Goal: Information Seeking & Learning: Learn about a topic

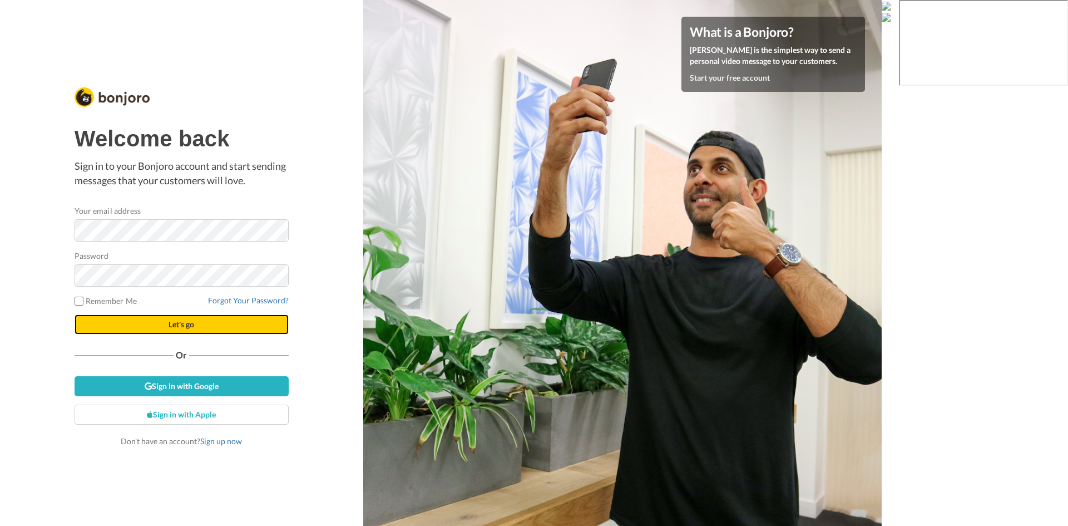
click at [183, 328] on span "Let's go" at bounding box center [182, 323] width 26 height 9
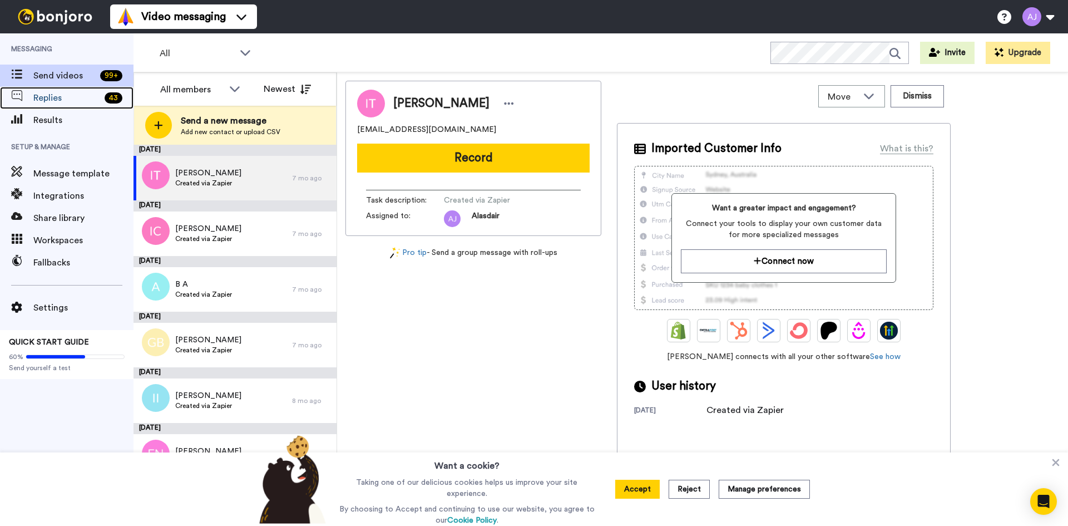
click at [70, 91] on div "Replies 43" at bounding box center [66, 98] width 133 height 22
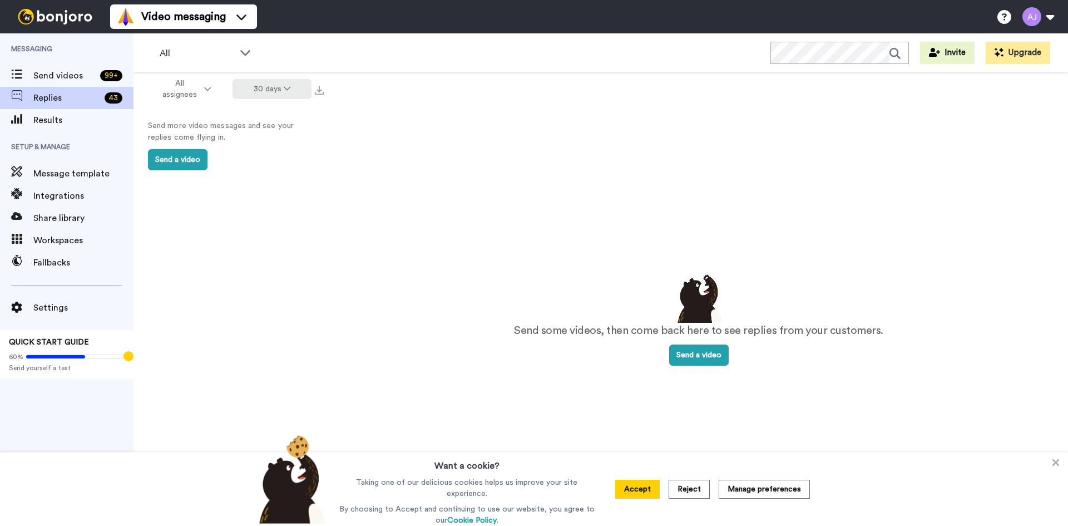
click at [269, 87] on button "30 days" at bounding box center [273, 89] width 80 height 20
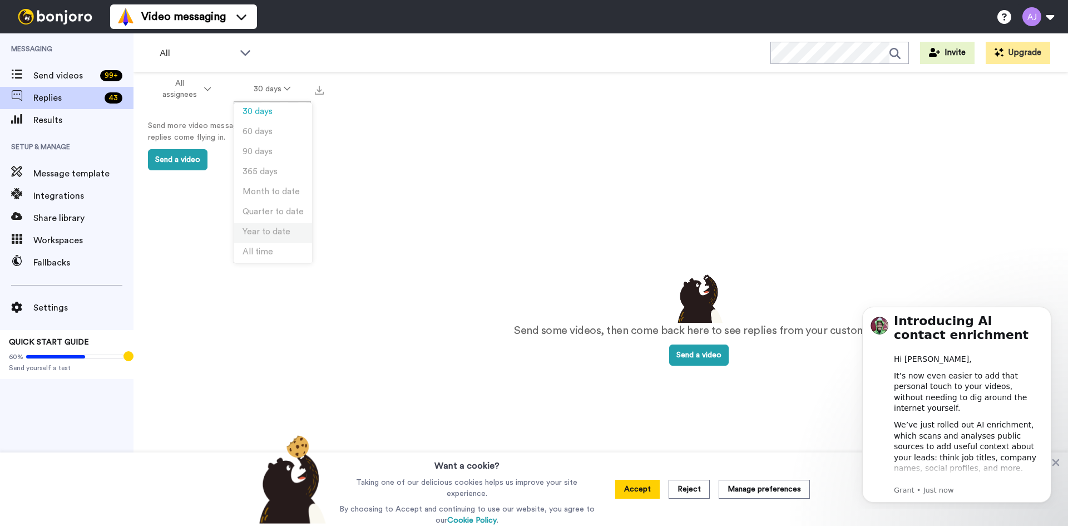
click at [274, 229] on span "Year to date" at bounding box center [267, 232] width 48 height 8
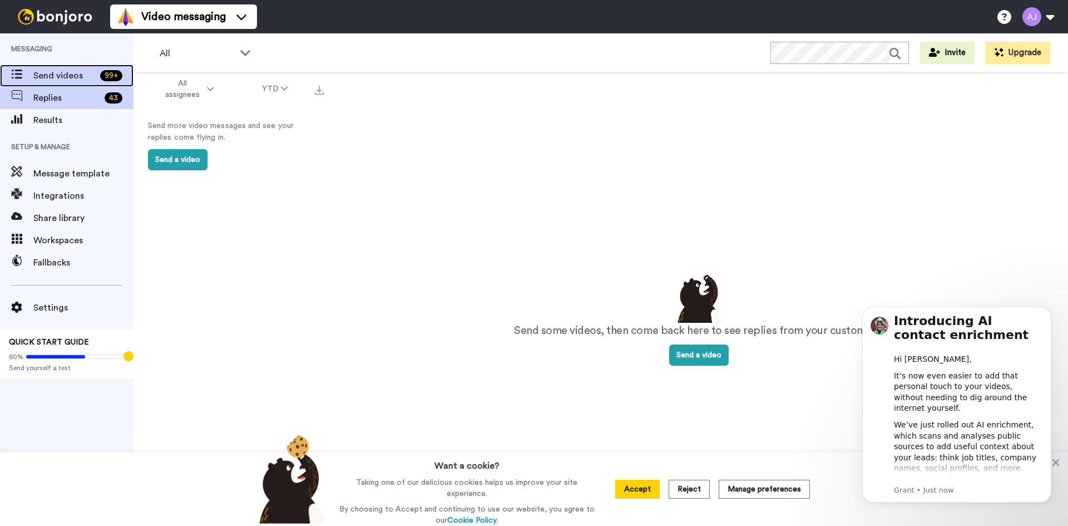
click at [65, 73] on span "Send videos" at bounding box center [64, 75] width 62 height 13
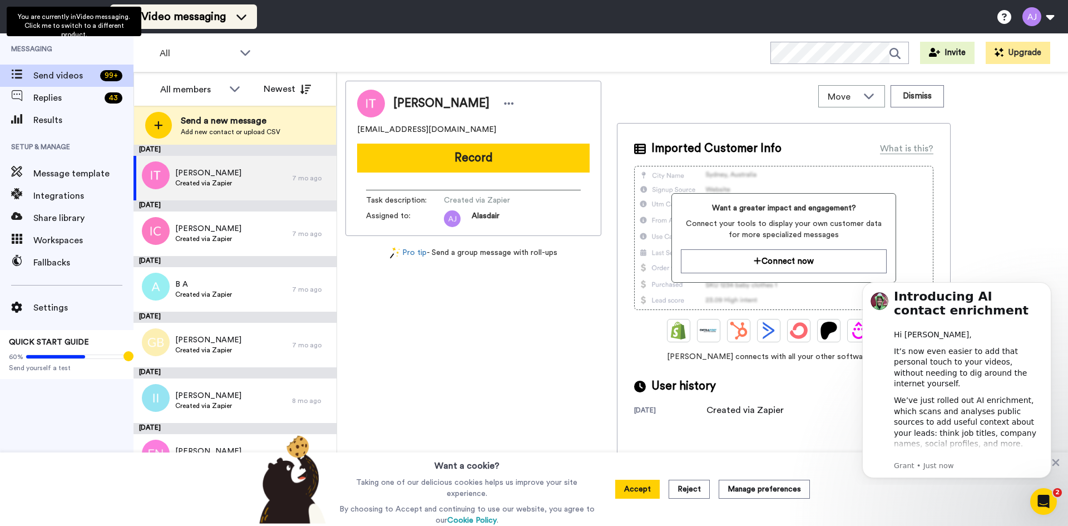
click at [198, 14] on span "Video messaging" at bounding box center [183, 17] width 85 height 16
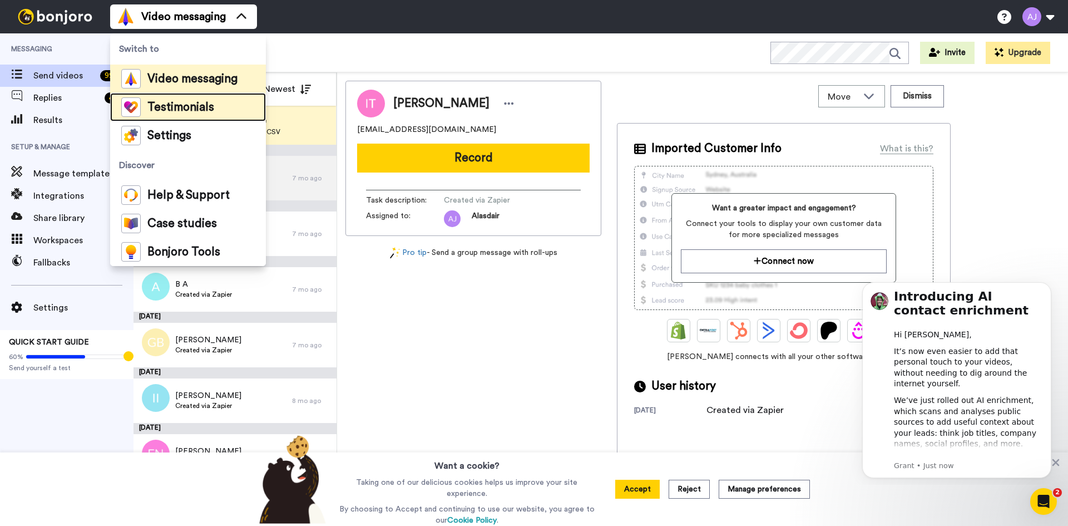
click at [193, 103] on span "Testimonials" at bounding box center [180, 107] width 67 height 11
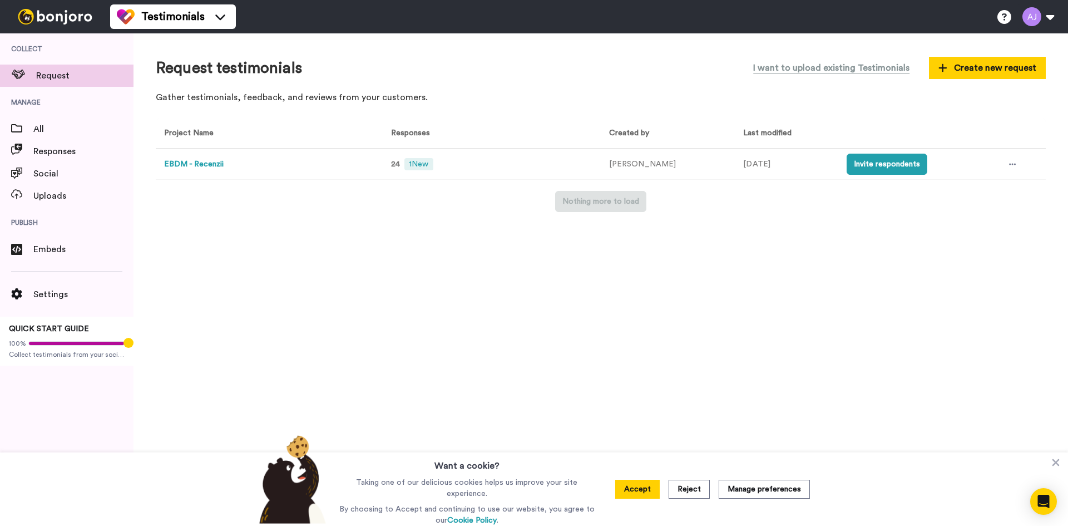
click at [177, 164] on button "EBDM - Recenzii" at bounding box center [194, 165] width 60 height 12
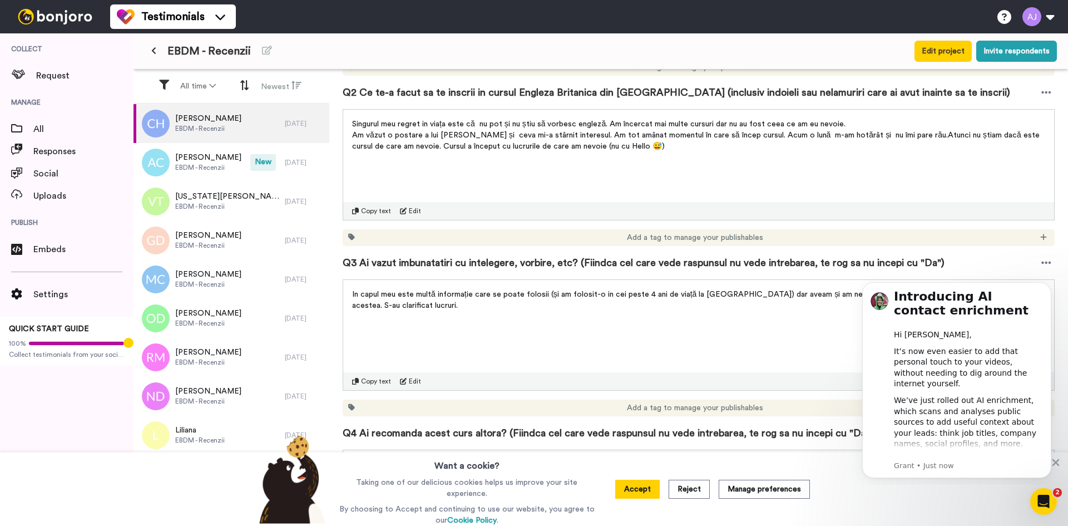
scroll to position [389, 0]
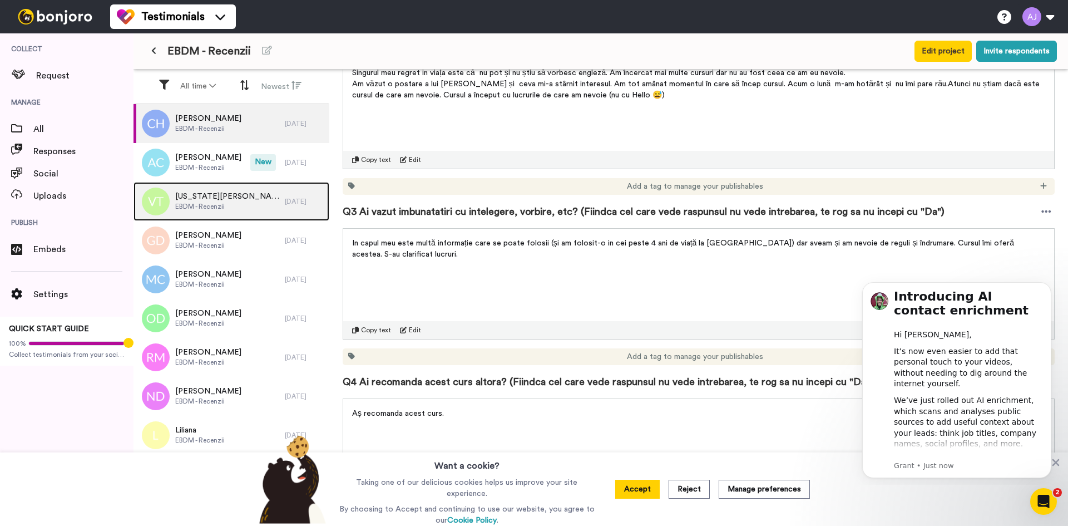
click at [226, 208] on span "EBDM - Recenzii" at bounding box center [227, 206] width 104 height 9
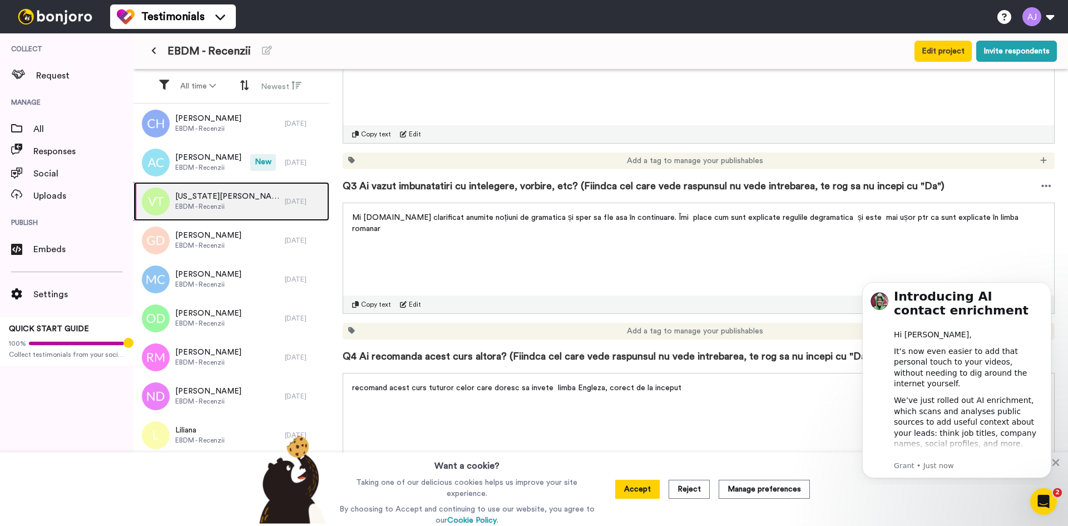
scroll to position [438, 0]
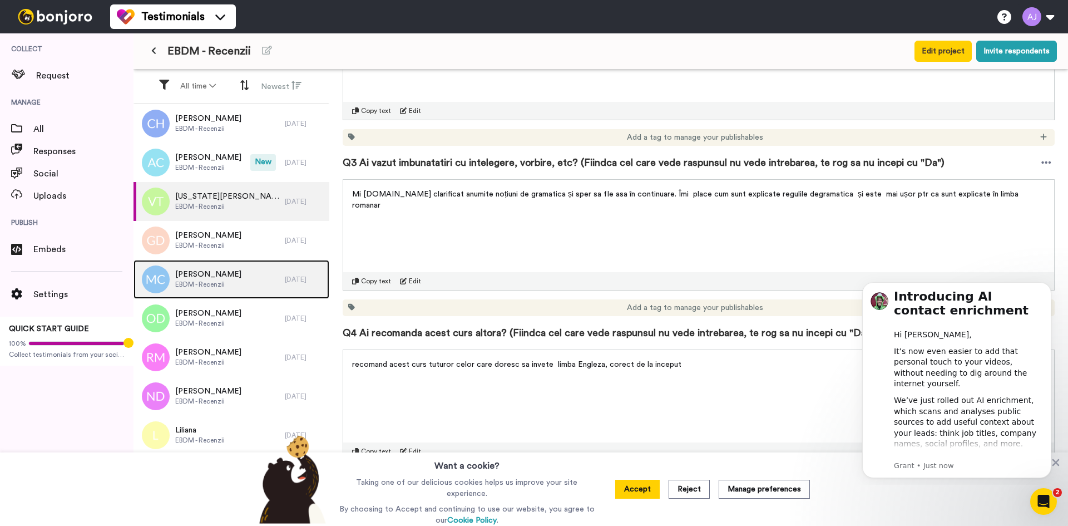
click at [186, 295] on div "Maria Ciurdea EBDM - Recenzii" at bounding box center [208, 279] width 151 height 39
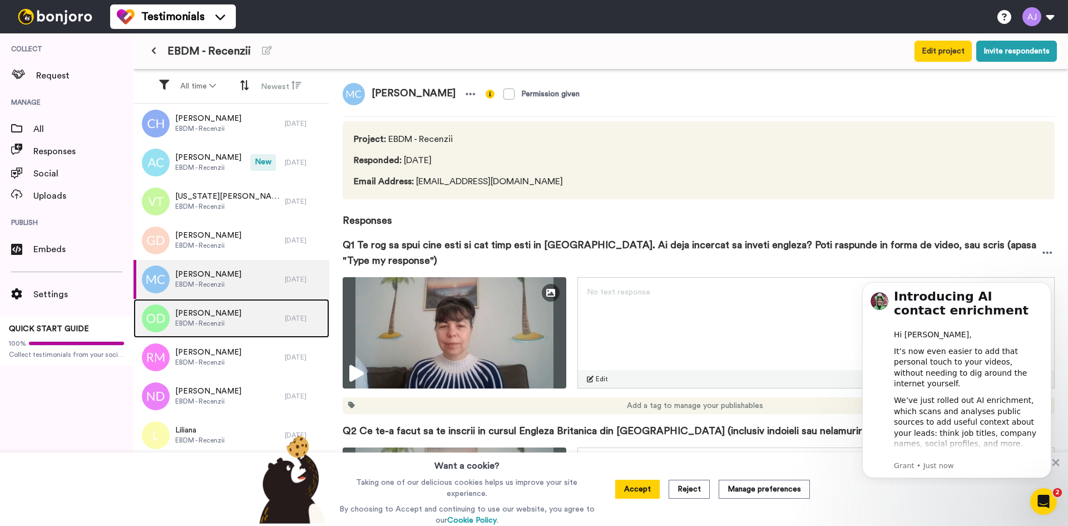
click at [215, 327] on span "EBDM - Recenzii" at bounding box center [208, 323] width 66 height 9
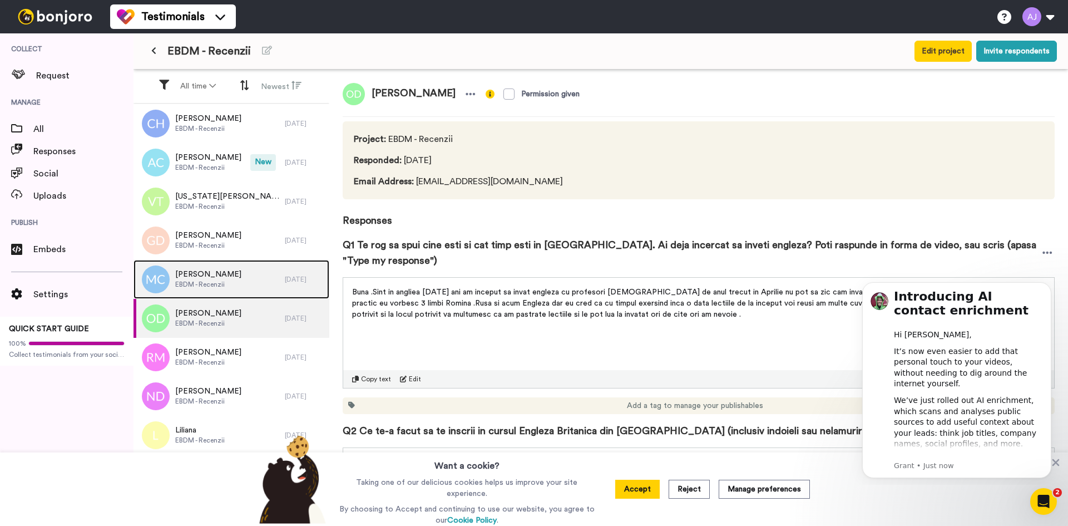
click at [201, 283] on span "EBDM - Recenzii" at bounding box center [208, 284] width 66 height 9
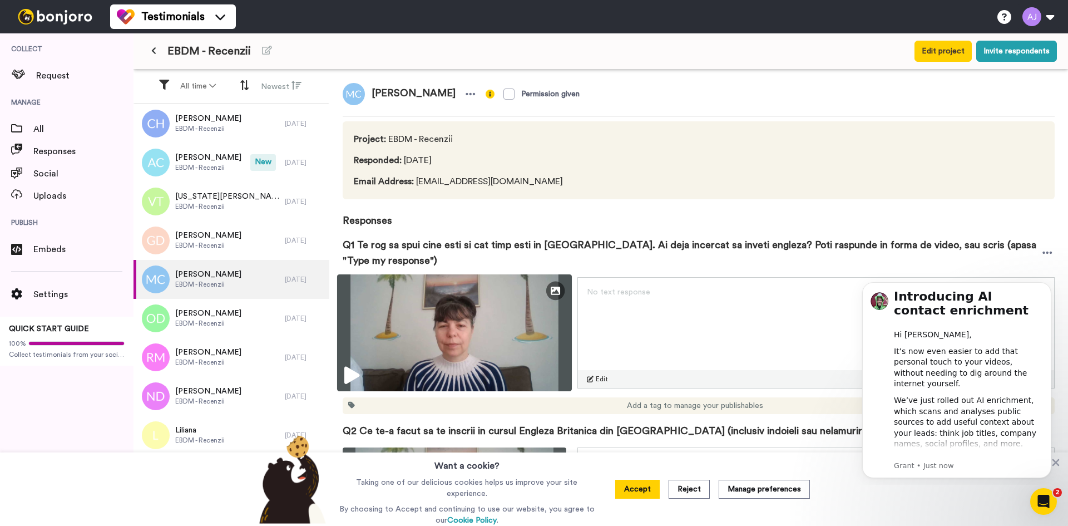
click at [344, 371] on icon at bounding box center [351, 376] width 15 height 18
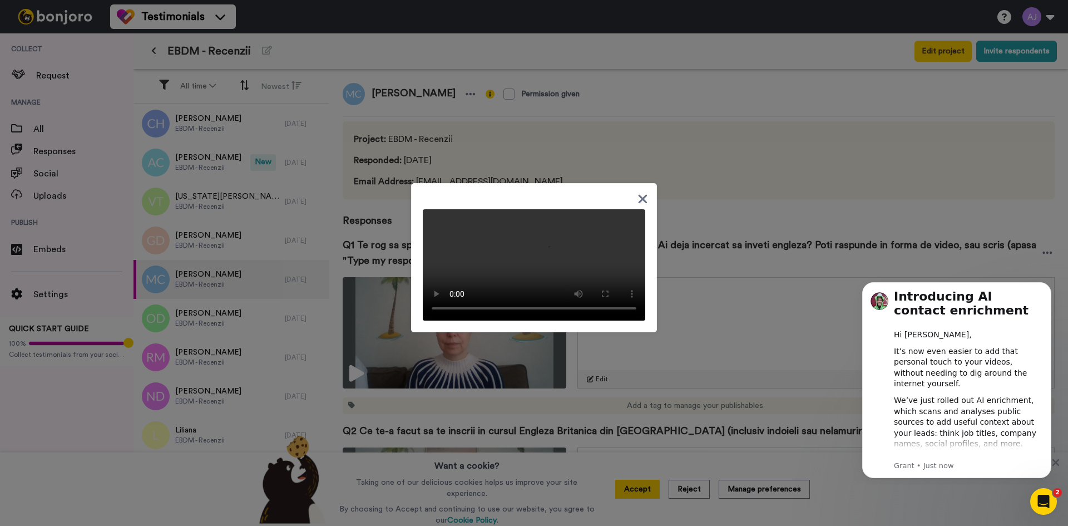
click at [637, 205] on icon at bounding box center [642, 199] width 11 height 14
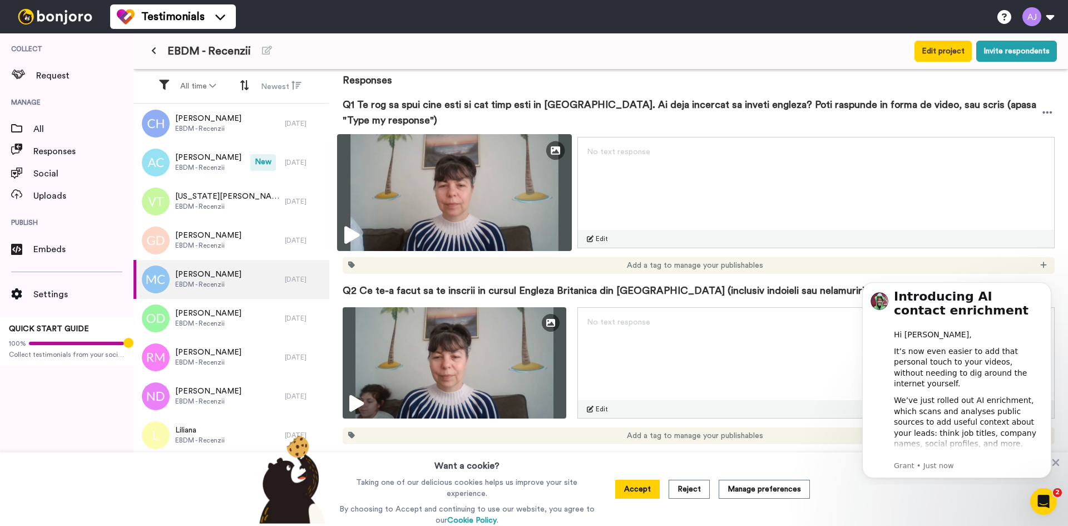
scroll to position [167, 0]
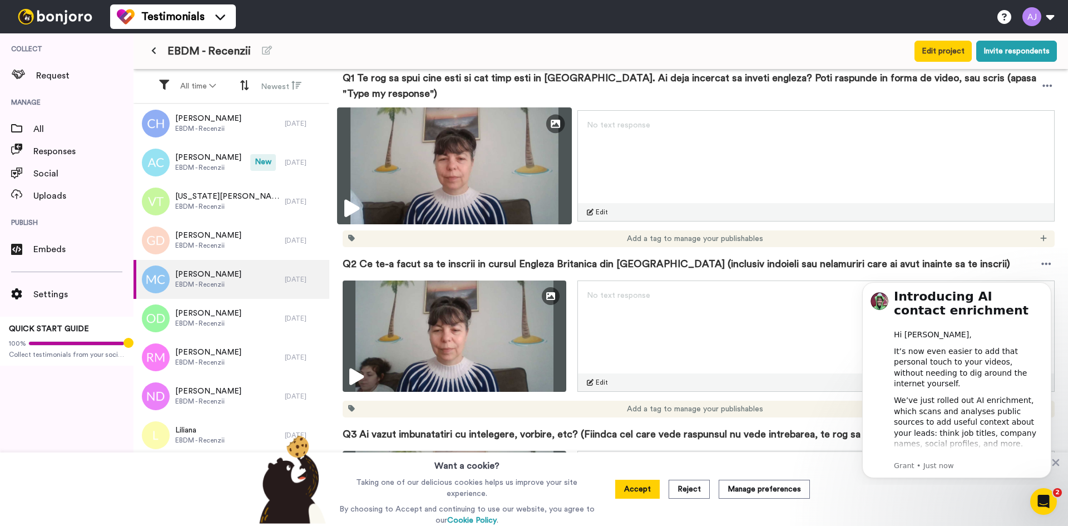
click at [508, 180] on img at bounding box center [454, 165] width 235 height 117
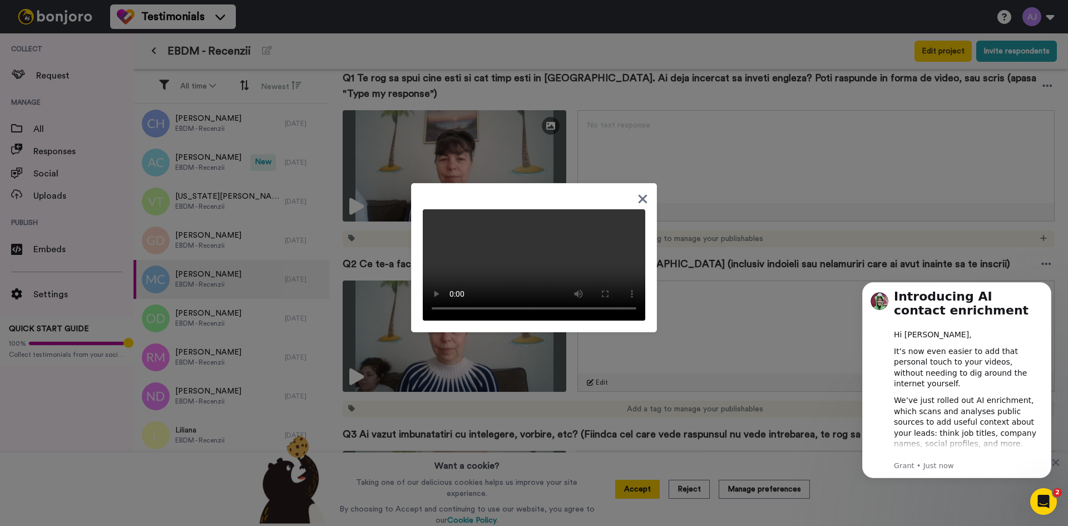
click at [639, 194] on icon at bounding box center [643, 198] width 9 height 9
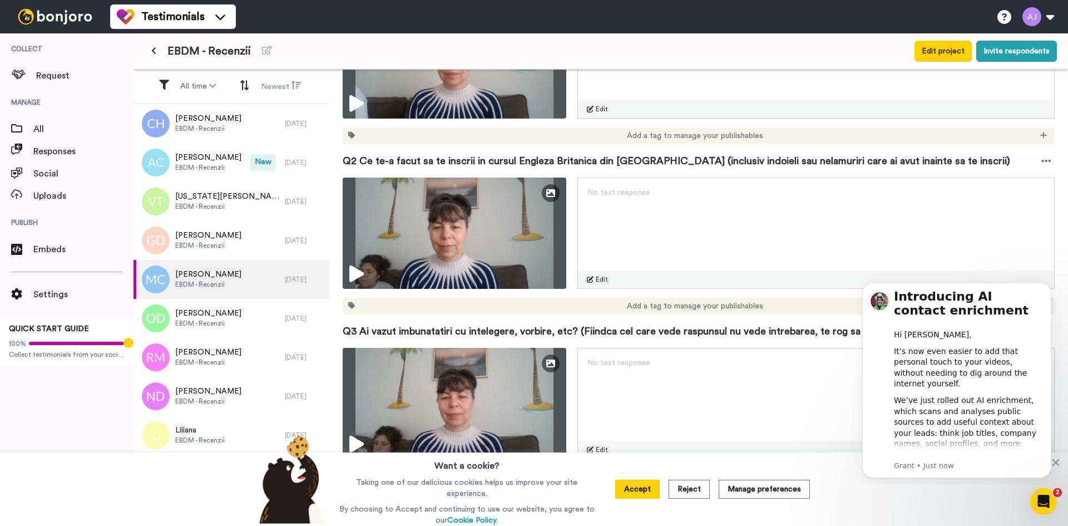
scroll to position [278, 0]
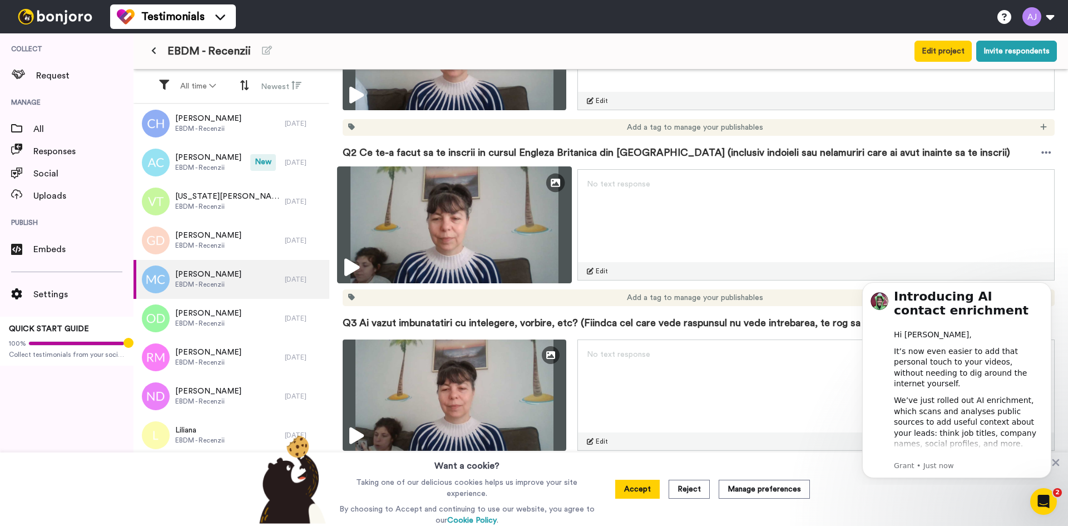
click at [545, 263] on img at bounding box center [454, 224] width 235 height 117
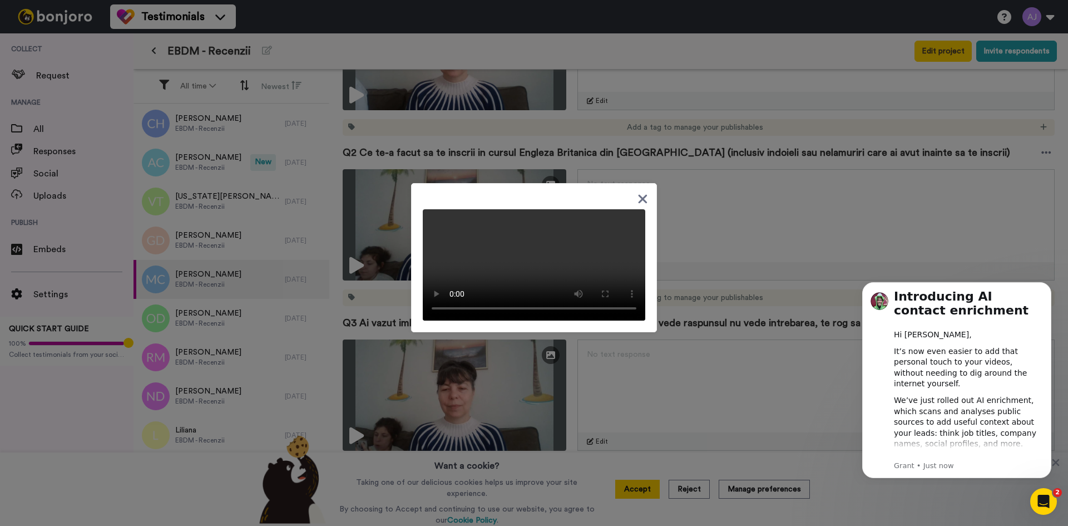
click at [605, 234] on video at bounding box center [534, 264] width 222 height 111
click at [641, 196] on icon at bounding box center [642, 199] width 11 height 14
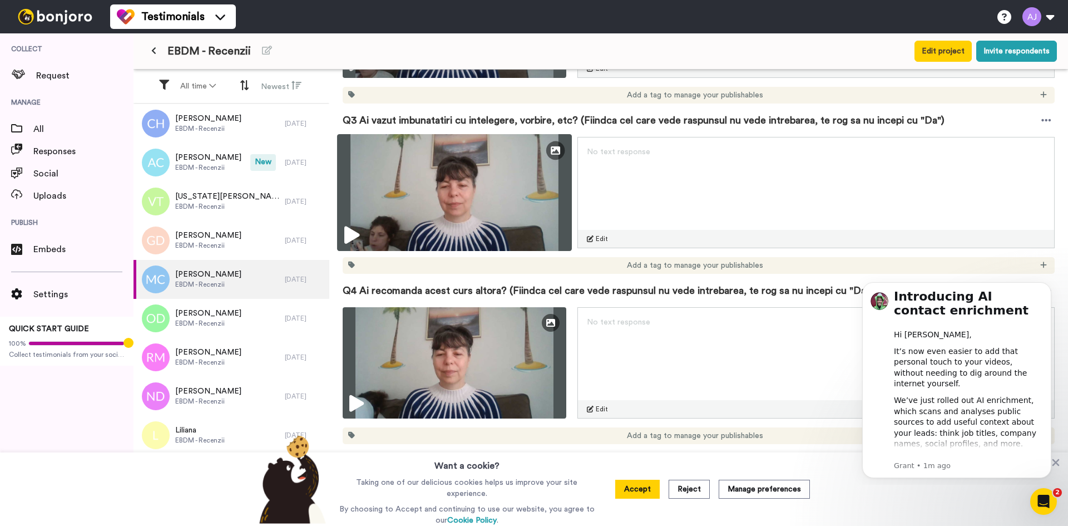
scroll to position [501, 0]
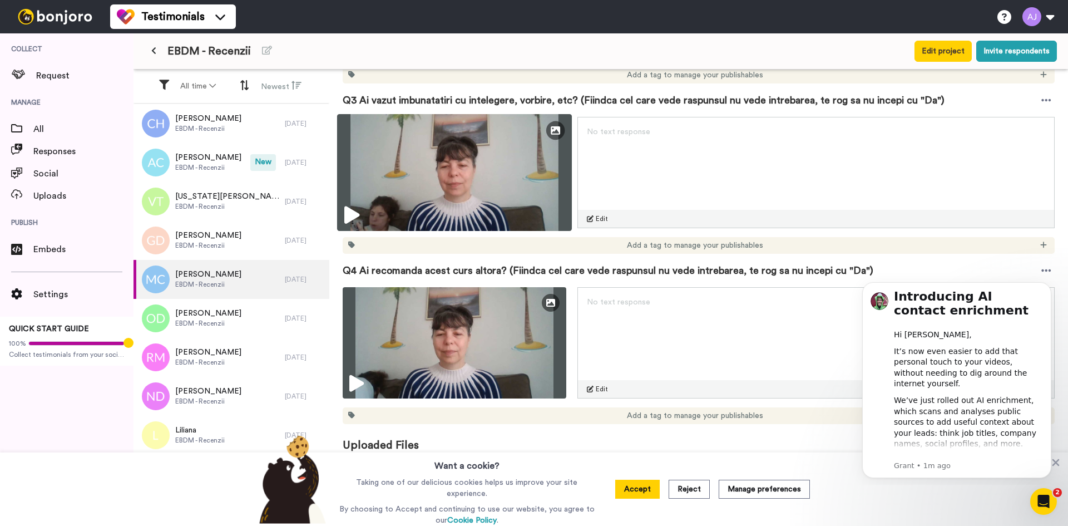
click at [357, 207] on icon at bounding box center [351, 215] width 15 height 18
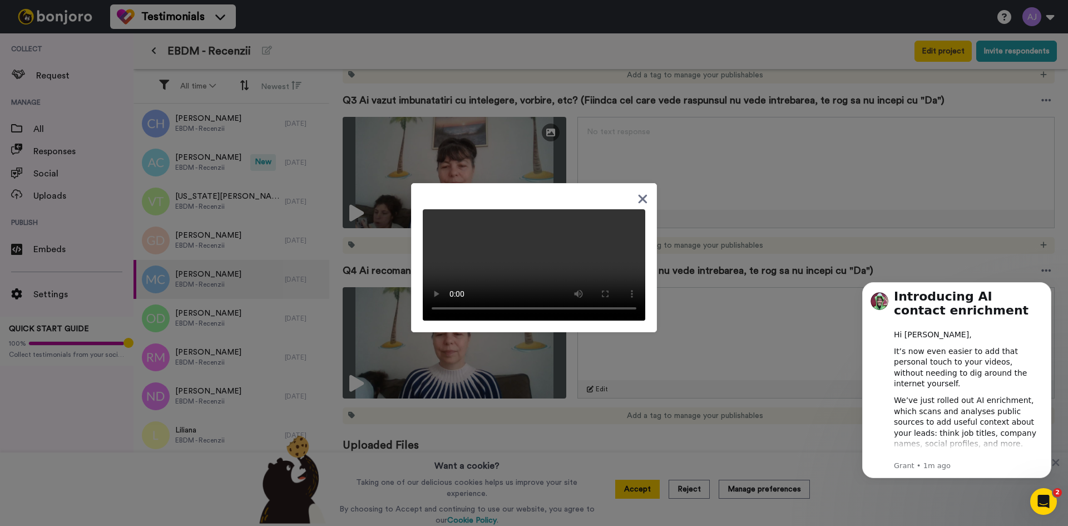
click at [640, 194] on icon at bounding box center [643, 198] width 9 height 9
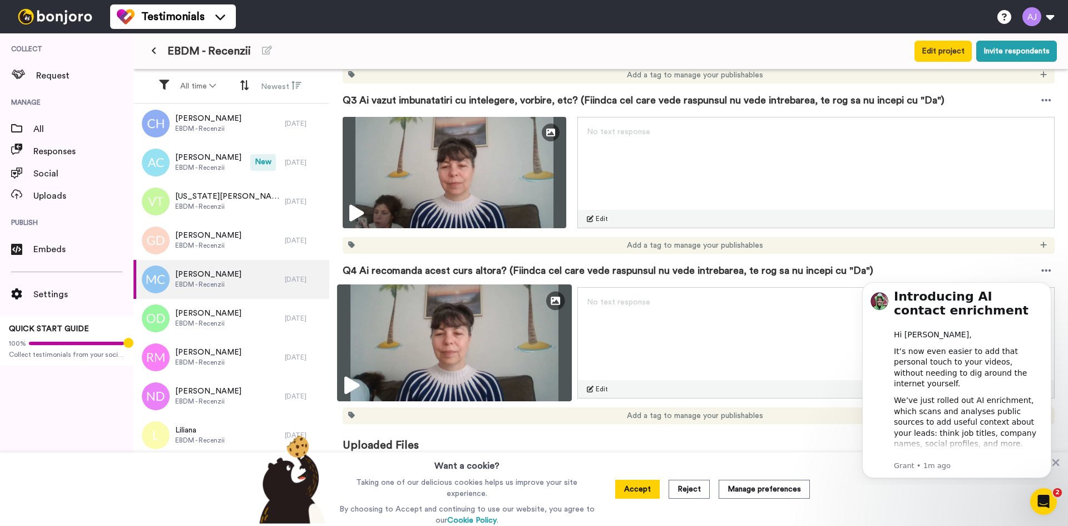
click at [535, 357] on img at bounding box center [454, 342] width 235 height 117
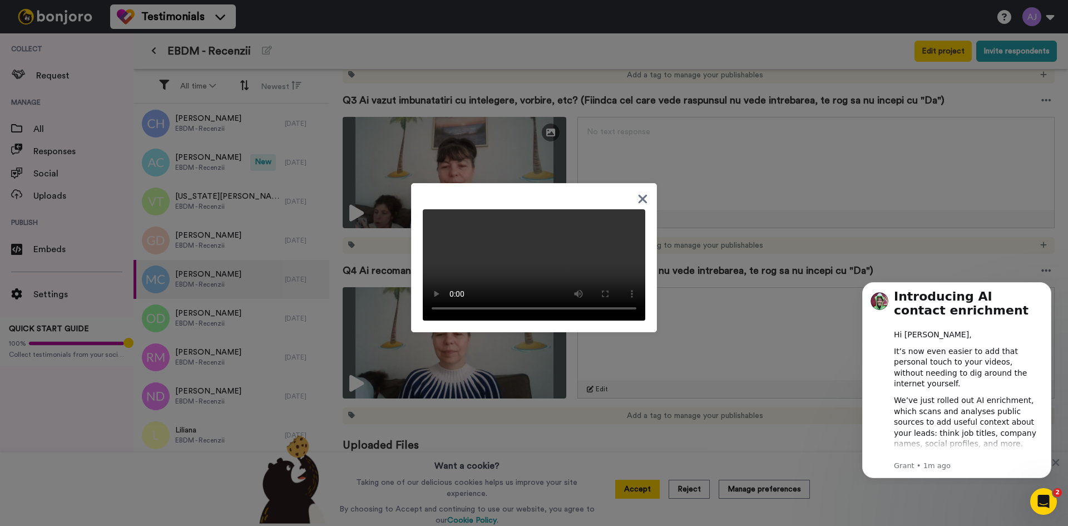
click at [638, 194] on icon at bounding box center [642, 199] width 11 height 14
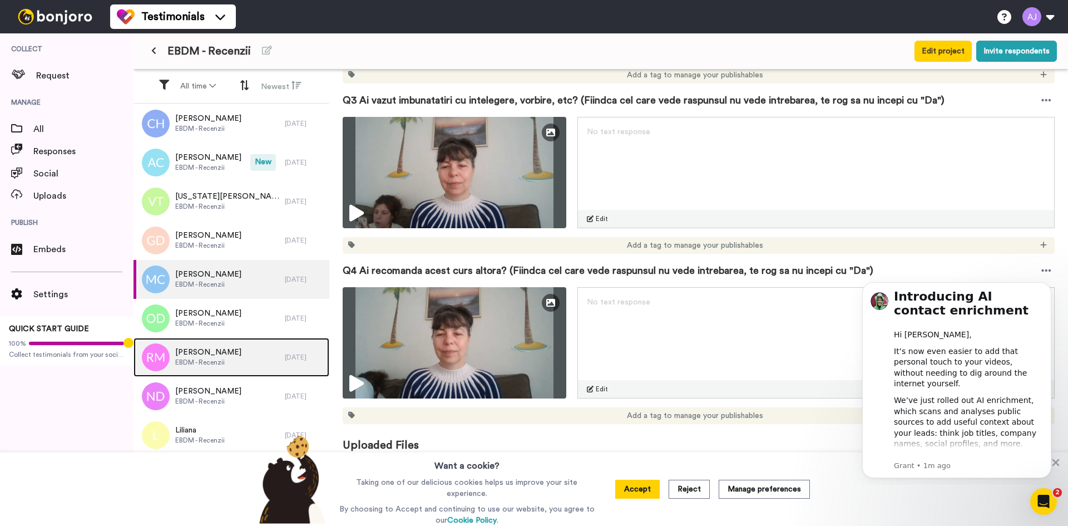
click at [187, 342] on div "Rodica Munteanu EBDM - Recenzii" at bounding box center [208, 357] width 151 height 39
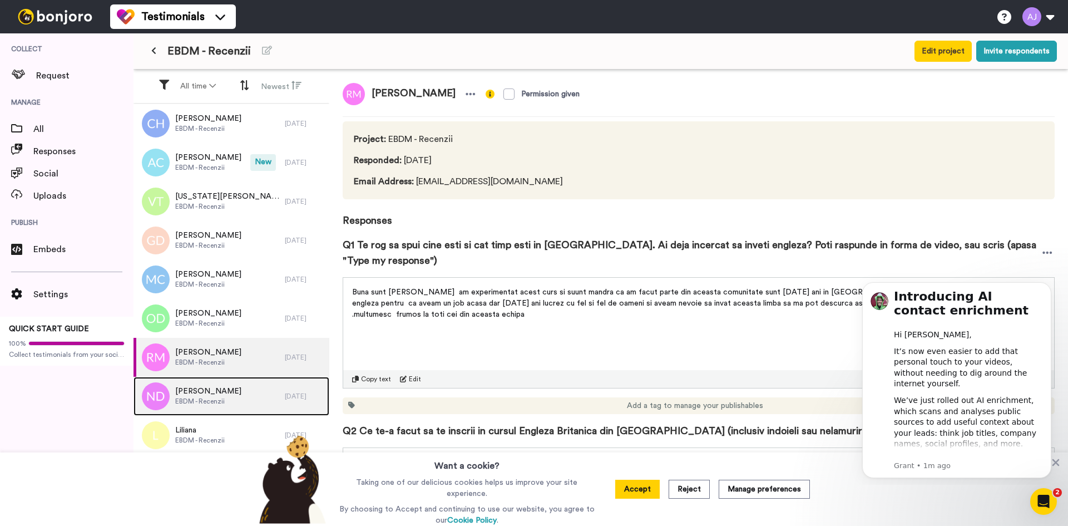
click at [203, 385] on div "Nicoleta Dumitrascu EBDM - Recenzii" at bounding box center [208, 396] width 151 height 39
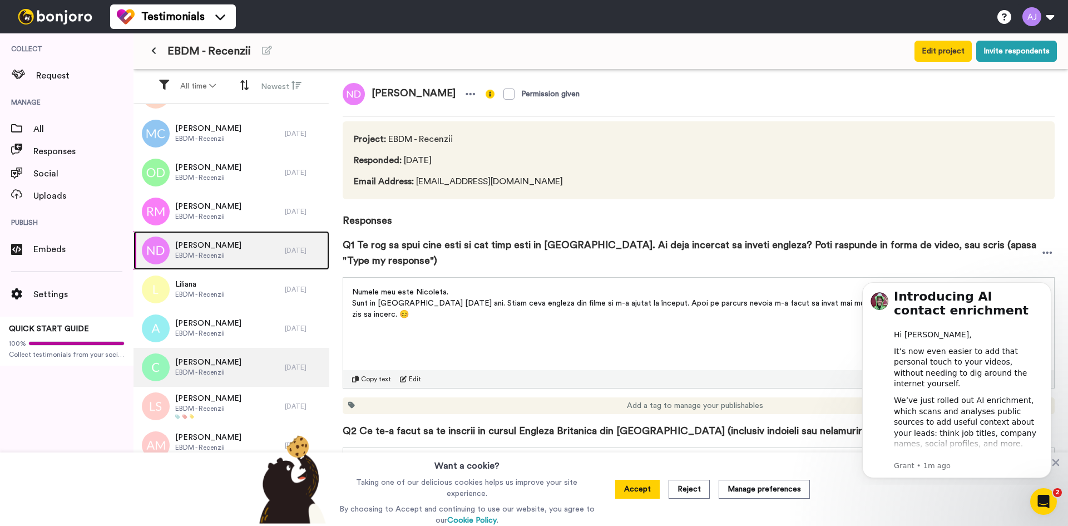
scroll to position [161, 0]
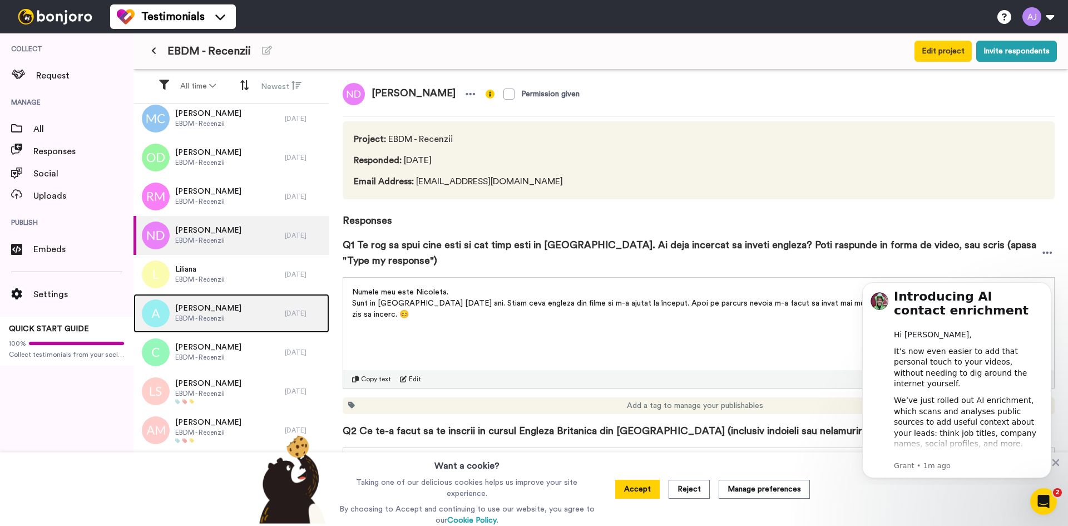
click at [212, 324] on div "Angela EBDM - Recenzii" at bounding box center [208, 313] width 151 height 39
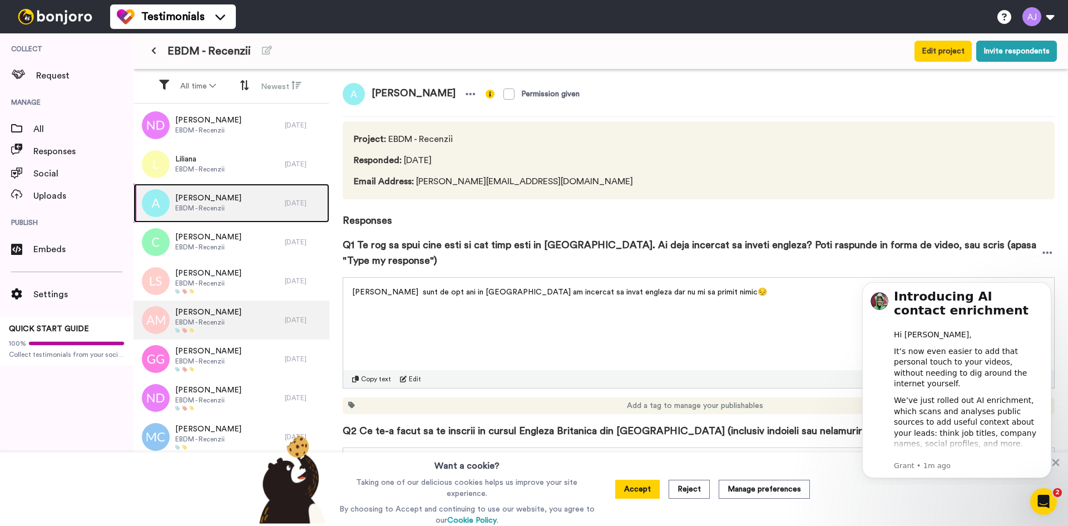
scroll to position [272, 0]
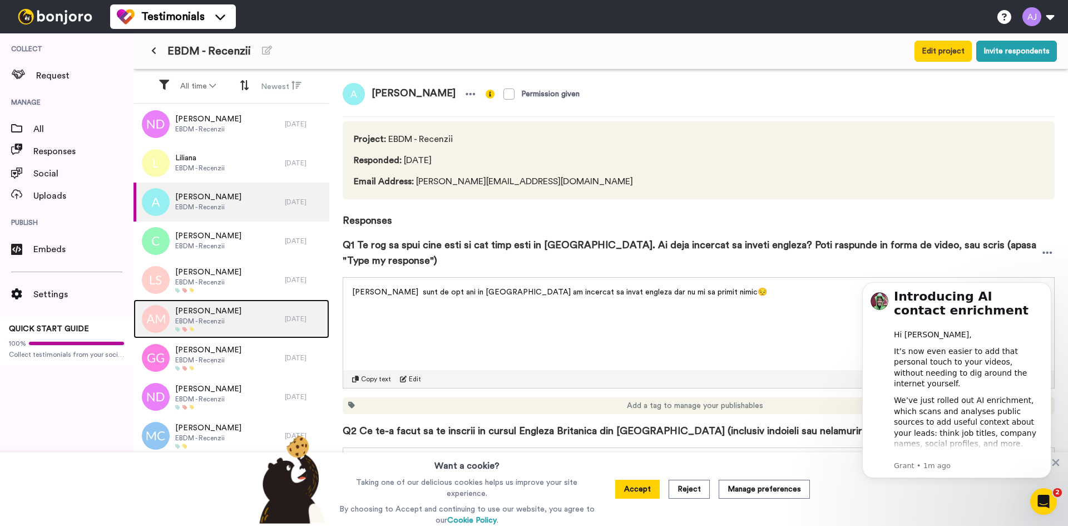
click at [218, 309] on span "[PERSON_NAME]" at bounding box center [208, 310] width 66 height 11
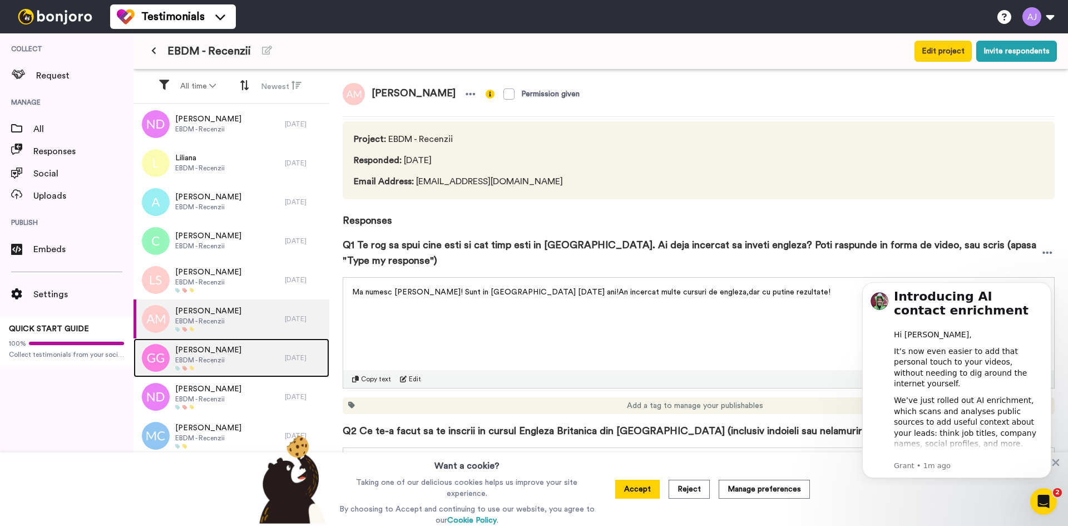
click at [250, 343] on div "Gabriela Gheorghiță EBDM - Recenzii" at bounding box center [208, 357] width 151 height 39
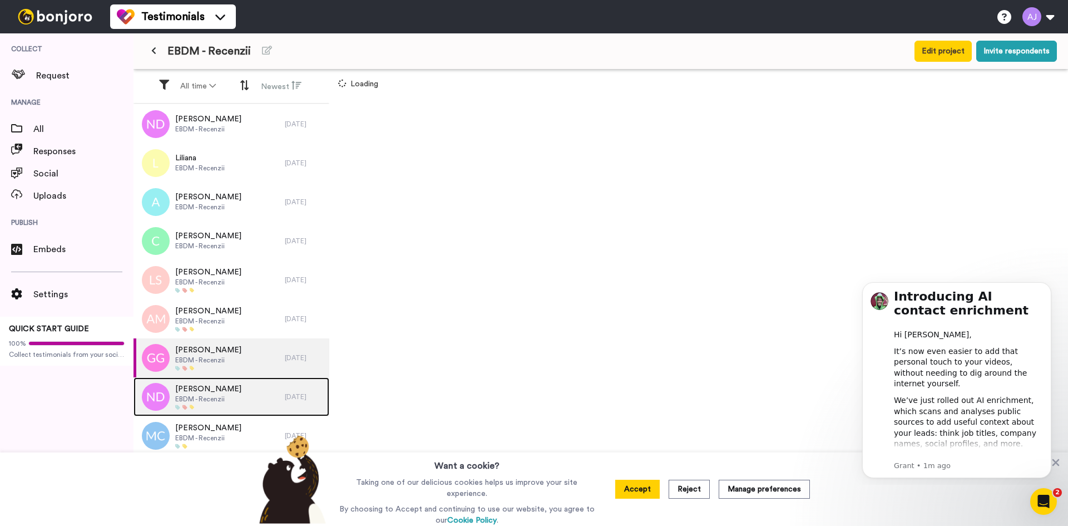
click at [253, 394] on div "Nicoleta Dumitrascu EBDM - Recenzii" at bounding box center [208, 396] width 151 height 39
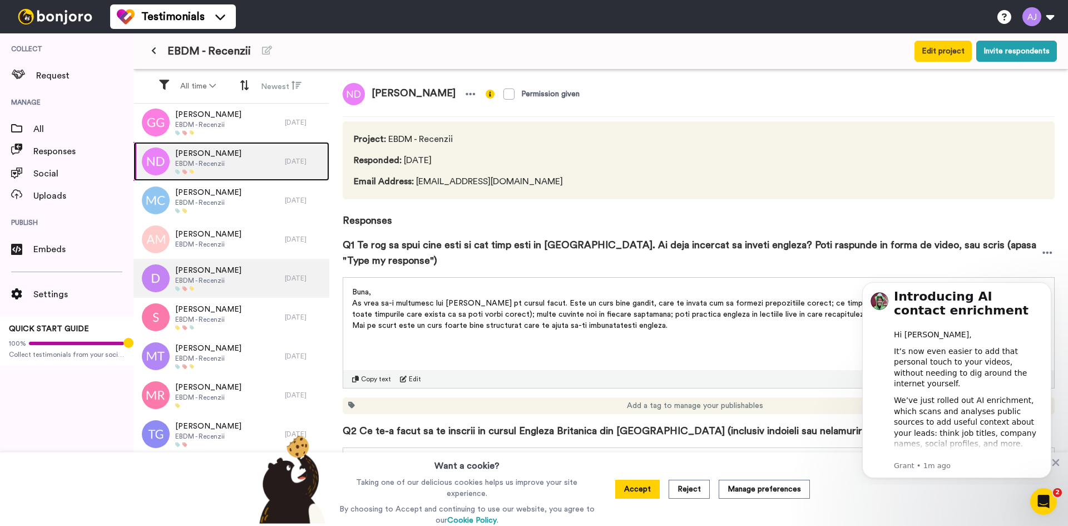
scroll to position [511, 0]
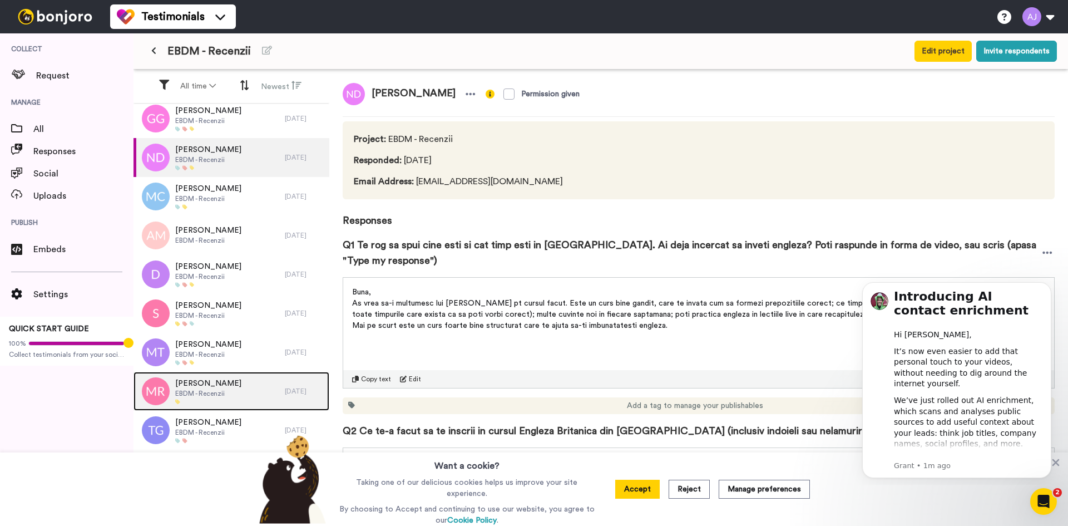
click at [222, 389] on span "EBDM - Recenzii" at bounding box center [208, 393] width 66 height 9
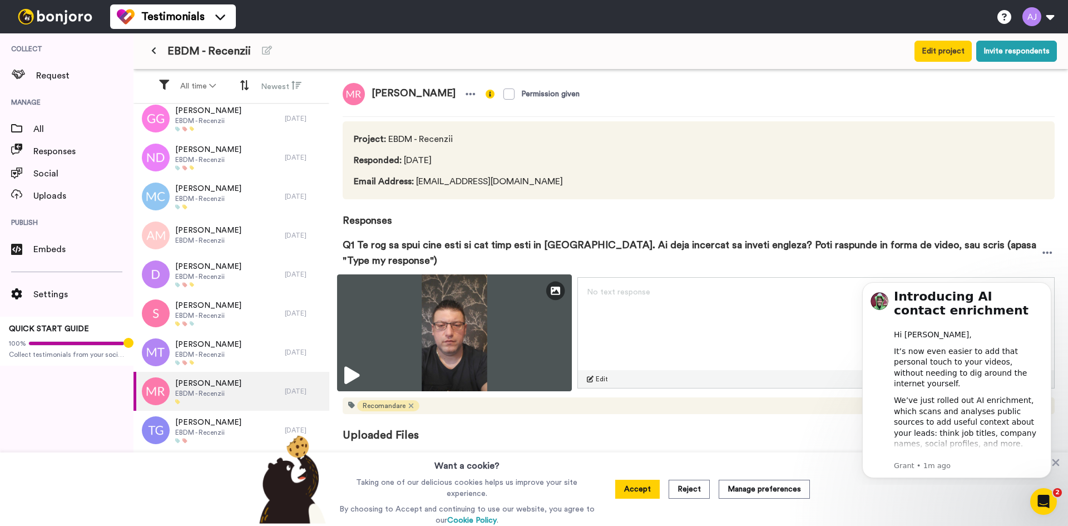
click at [550, 302] on img at bounding box center [454, 332] width 235 height 117
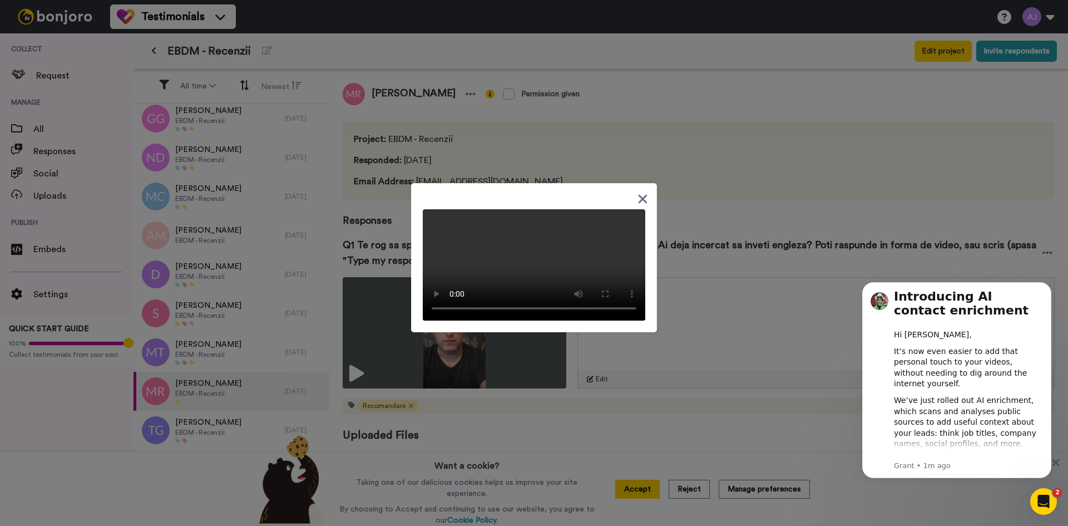
click at [624, 246] on video at bounding box center [534, 264] width 222 height 111
click at [646, 332] on div at bounding box center [534, 257] width 246 height 149
click at [314, 353] on div at bounding box center [534, 263] width 1068 height 526
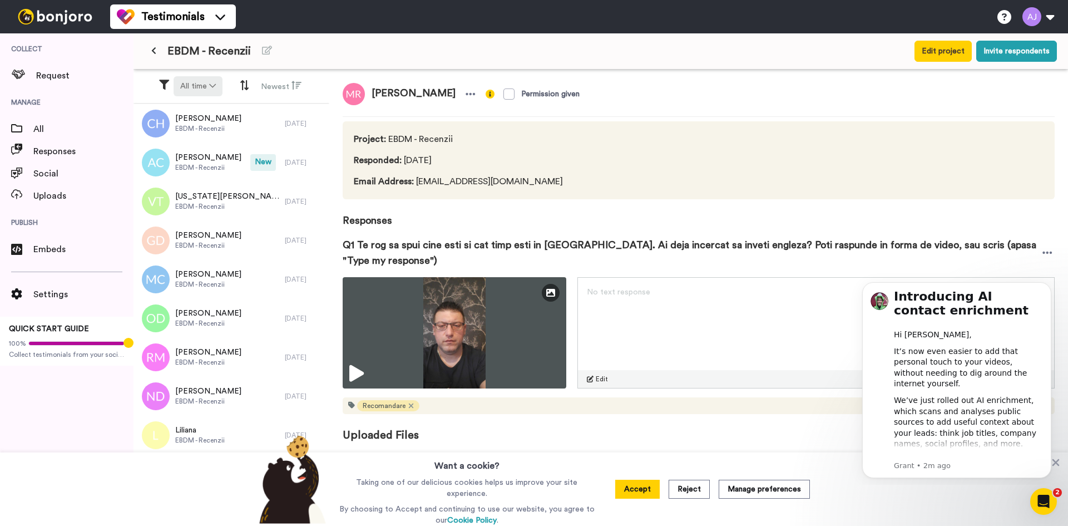
click at [209, 79] on button "All time" at bounding box center [198, 86] width 49 height 20
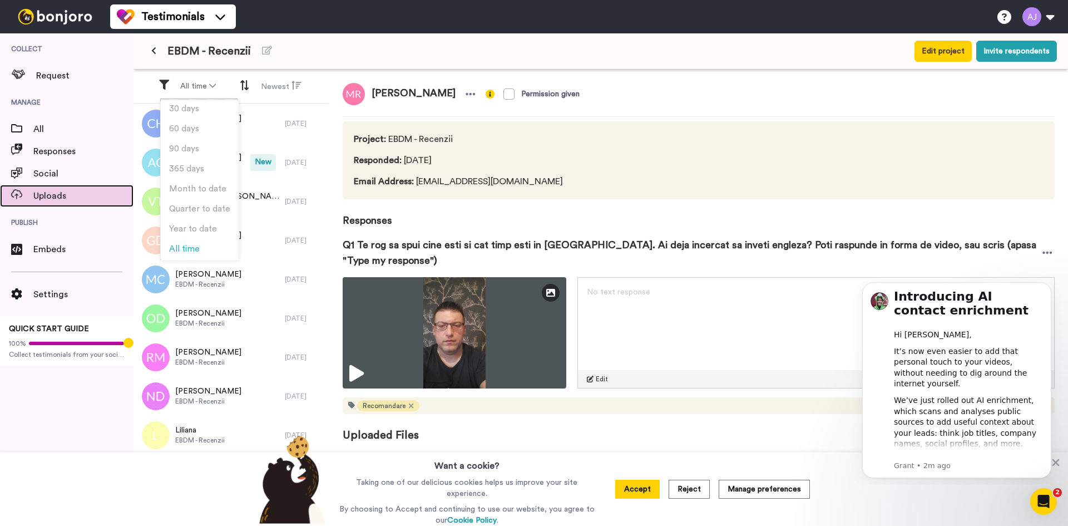
click at [59, 189] on span "Uploads" at bounding box center [83, 195] width 100 height 13
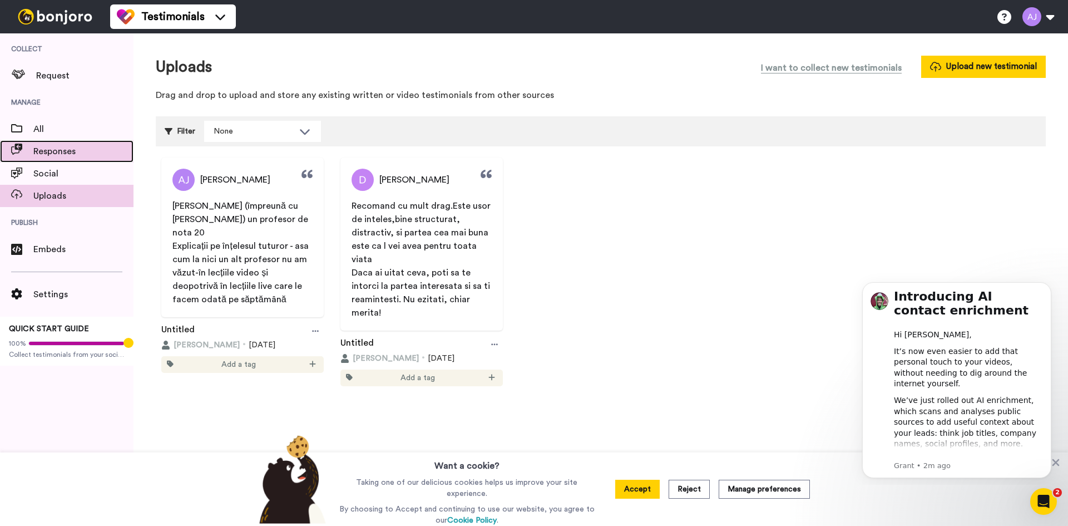
click at [70, 144] on div "Responses" at bounding box center [66, 151] width 133 height 22
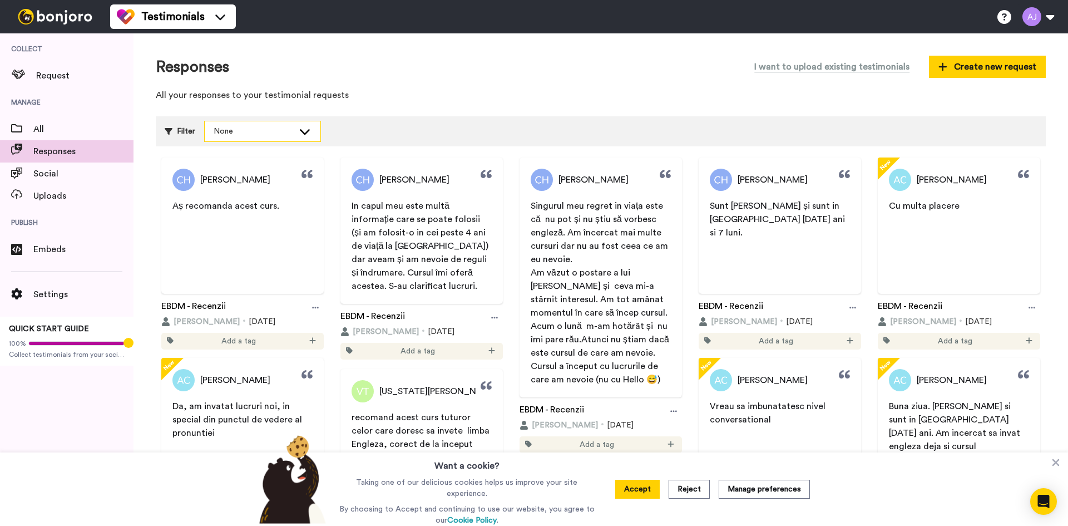
click at [255, 132] on div "None" at bounding box center [254, 131] width 80 height 11
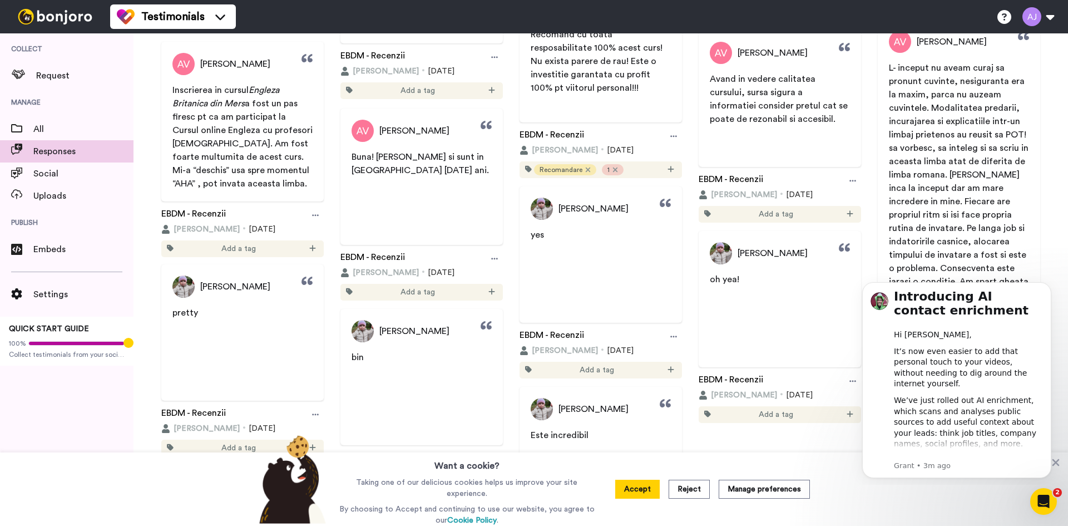
scroll to position [4287, 0]
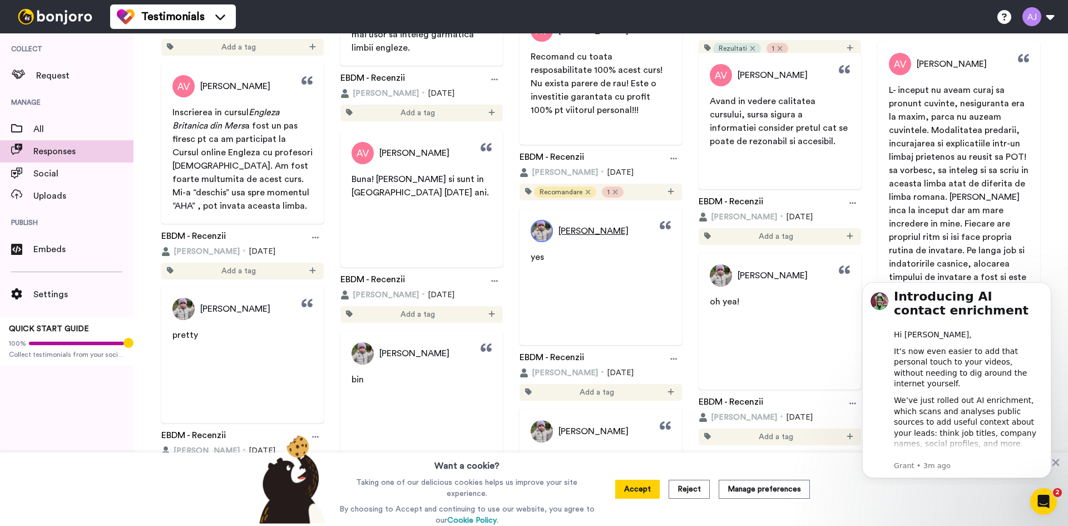
click at [538, 233] on img at bounding box center [542, 231] width 22 height 22
click at [567, 231] on span "[PERSON_NAME]" at bounding box center [593, 230] width 70 height 13
click at [537, 231] on img at bounding box center [542, 231] width 22 height 22
